Goal: Task Accomplishment & Management: Manage account settings

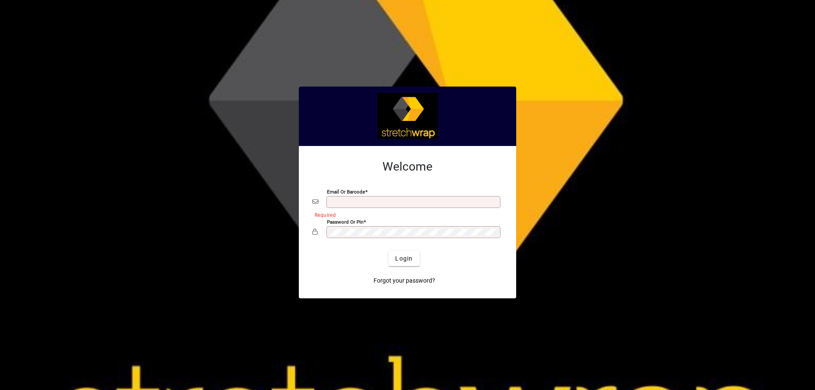
type input "**********"
click at [173, 239] on div at bounding box center [407, 195] width 815 height 390
